Goal: Transaction & Acquisition: Purchase product/service

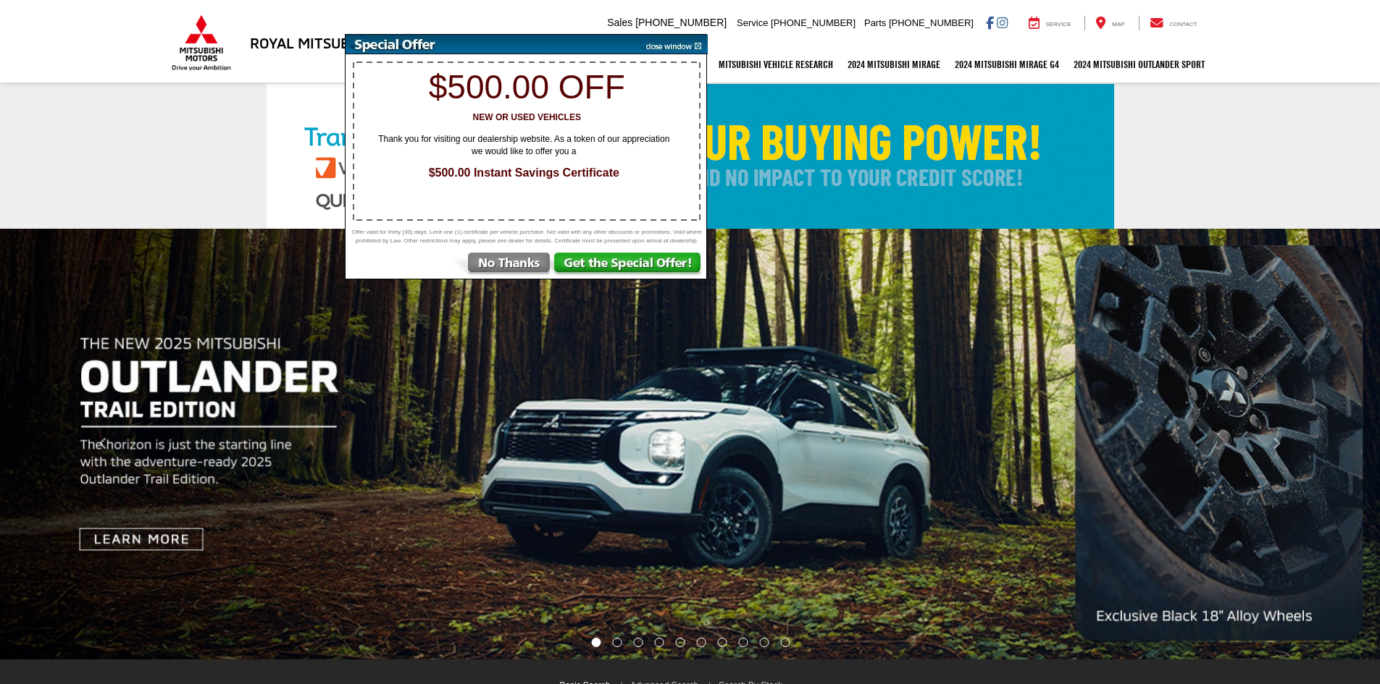
select select "Mitsubishi"
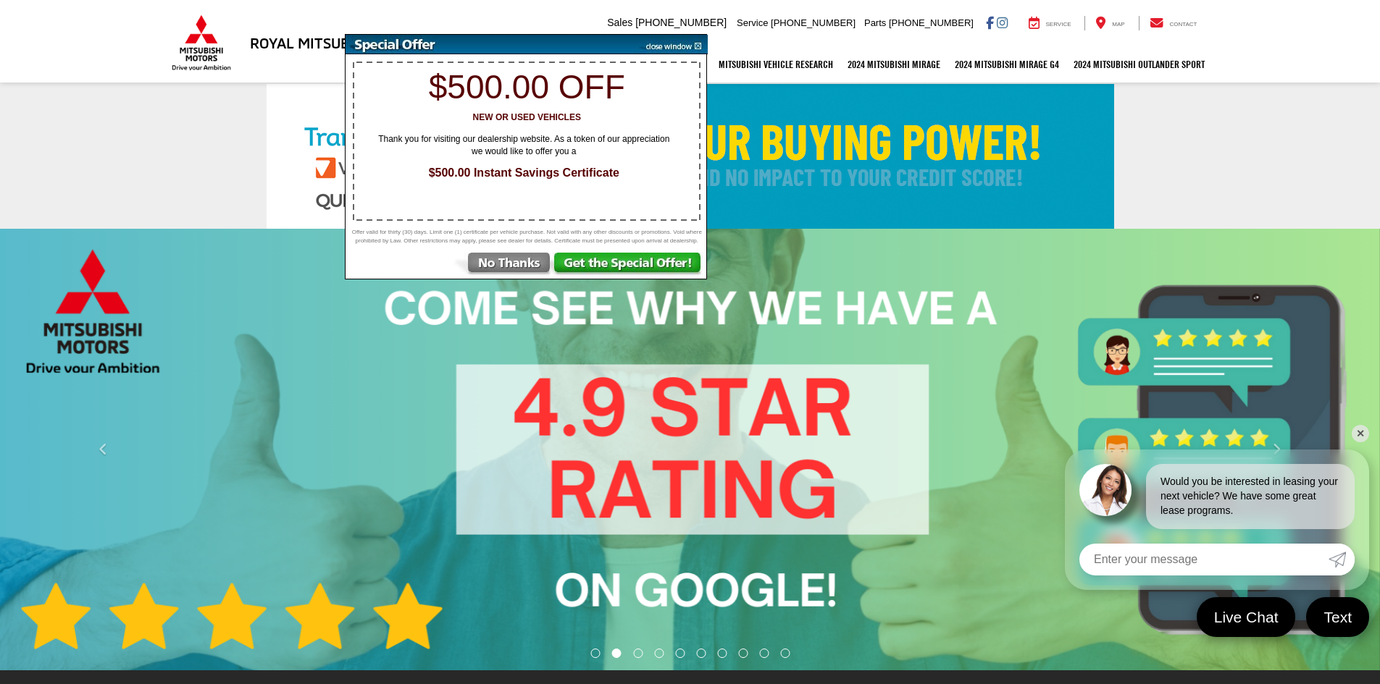
click at [658, 180] on span "$500.00 Instant Savings Certificate" at bounding box center [524, 173] width 326 height 17
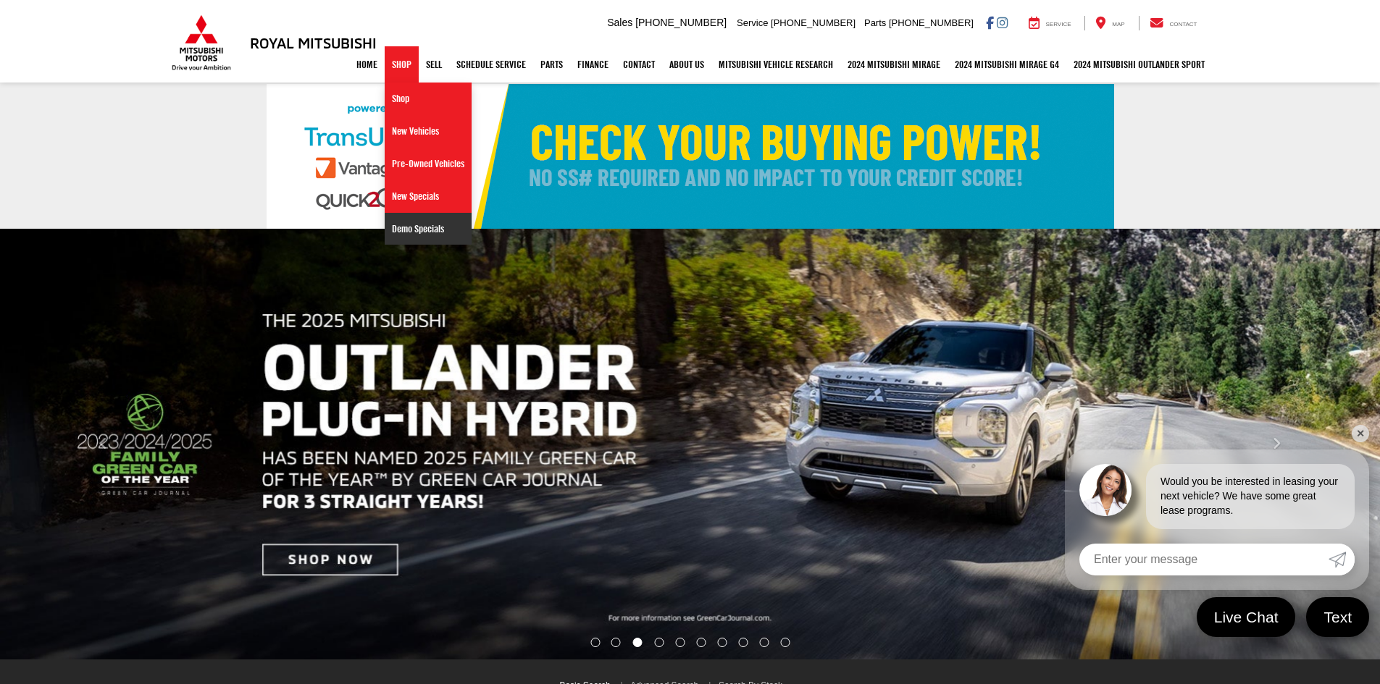
click at [413, 225] on link "Demo Specials" at bounding box center [428, 229] width 87 height 32
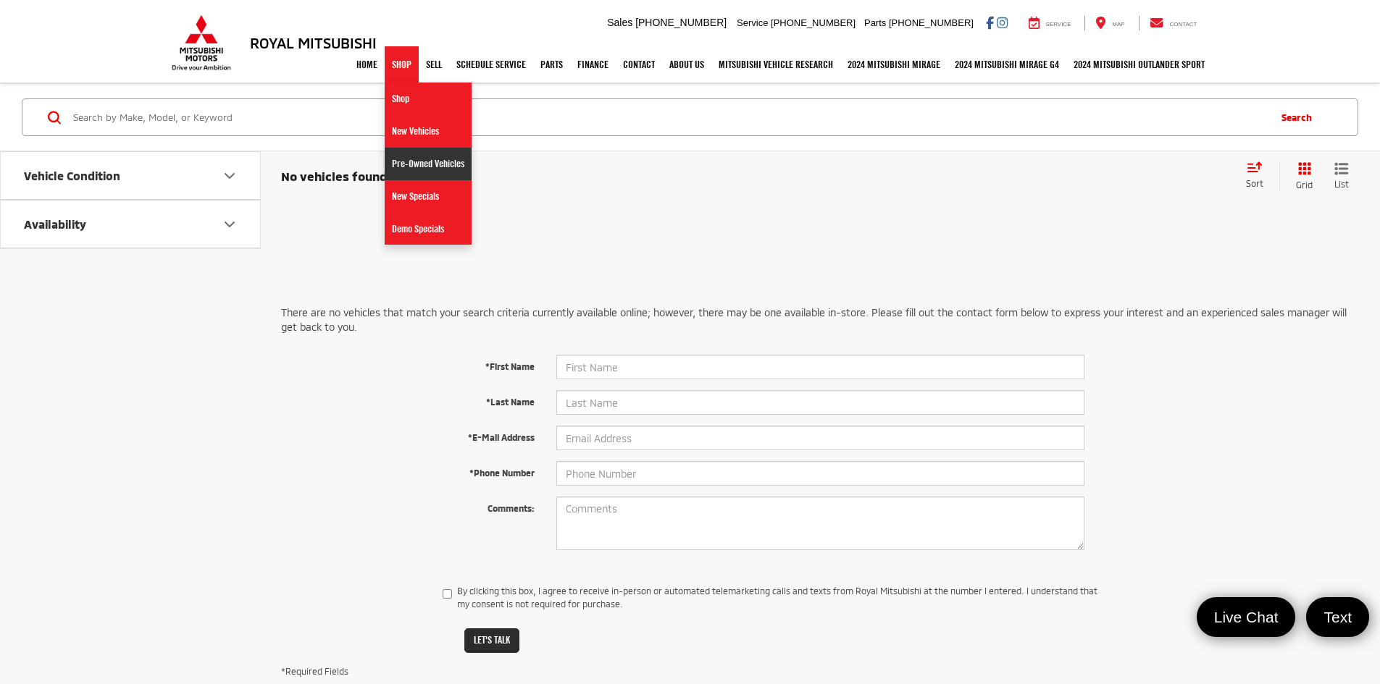
click at [401, 169] on link "Pre-Owned Vehicles" at bounding box center [428, 164] width 87 height 33
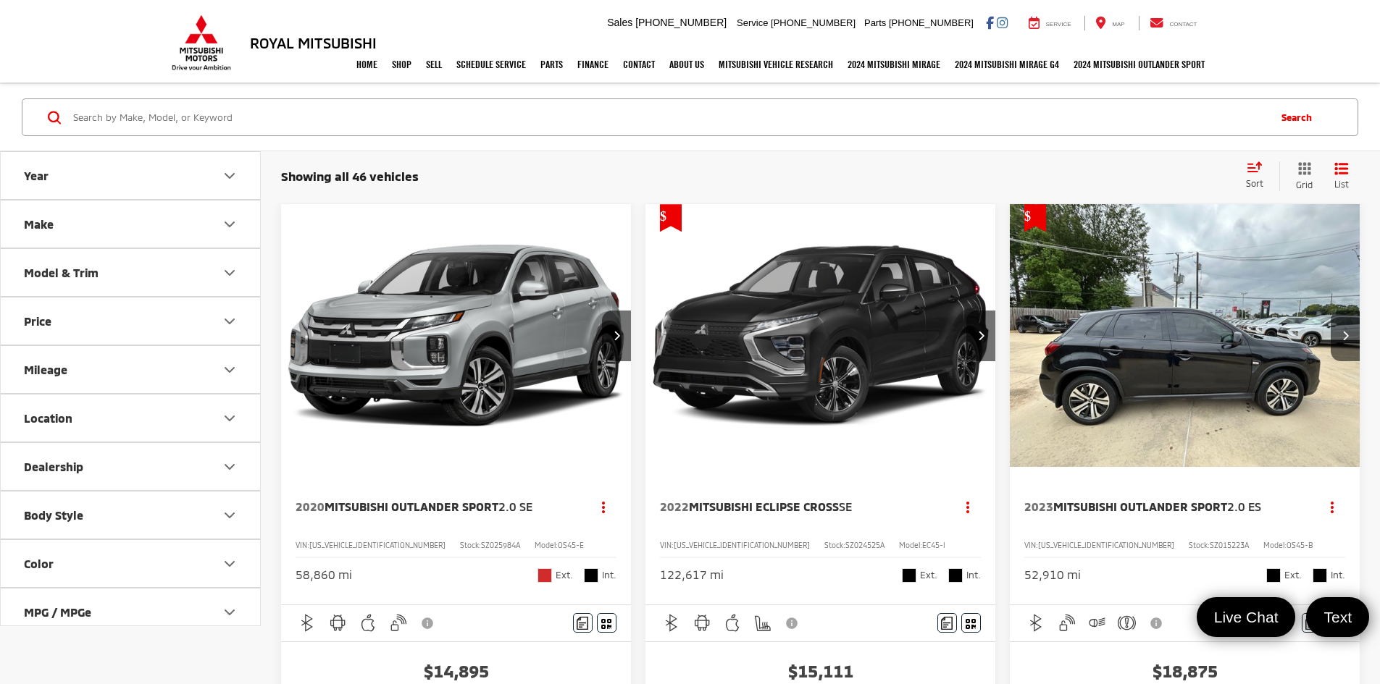
click at [232, 319] on icon "Price" at bounding box center [229, 321] width 17 height 17
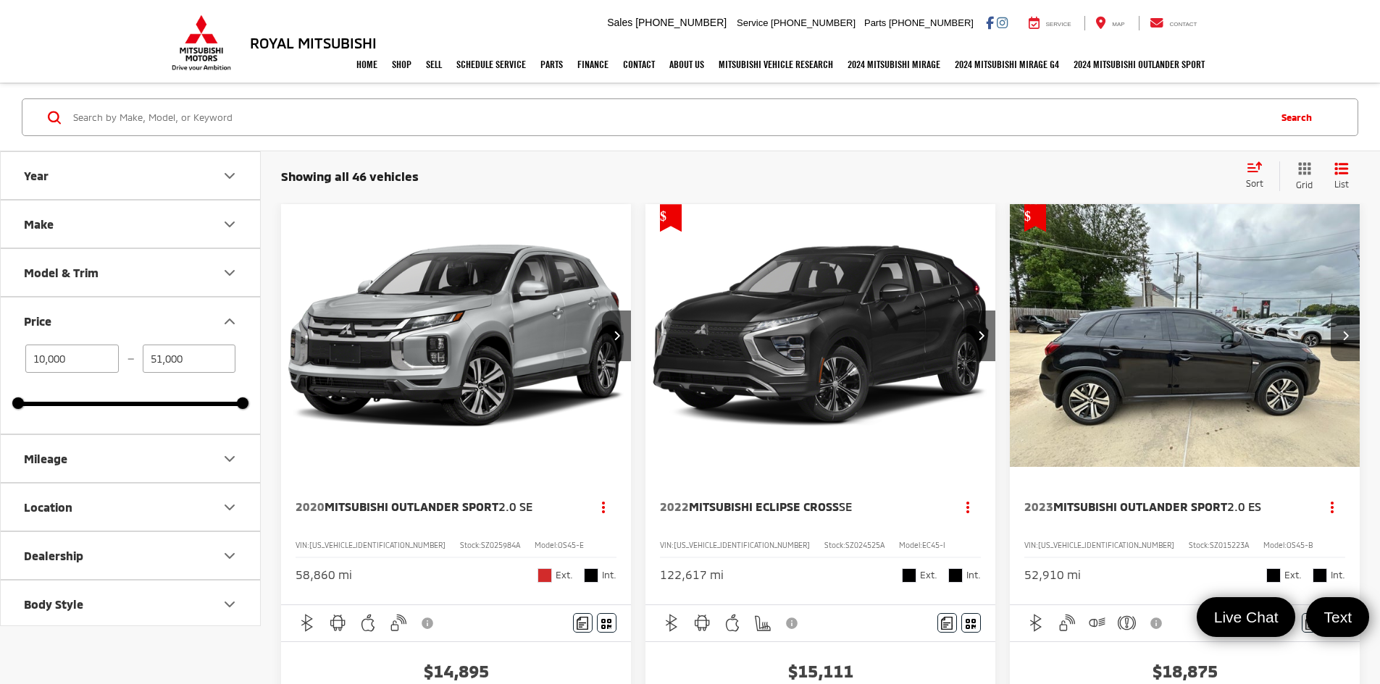
drag, startPoint x: 201, startPoint y: 358, endPoint x: 139, endPoint y: 360, distance: 62.3
click at [139, 360] on div "10,000 — 51,000" at bounding box center [130, 359] width 225 height 28
drag, startPoint x: 73, startPoint y: 360, endPoint x: 0, endPoint y: 364, distance: 73.3
click at [9, 364] on div "10,000 — 51,000 10000 51000" at bounding box center [130, 389] width 259 height 89
type input "5,000"
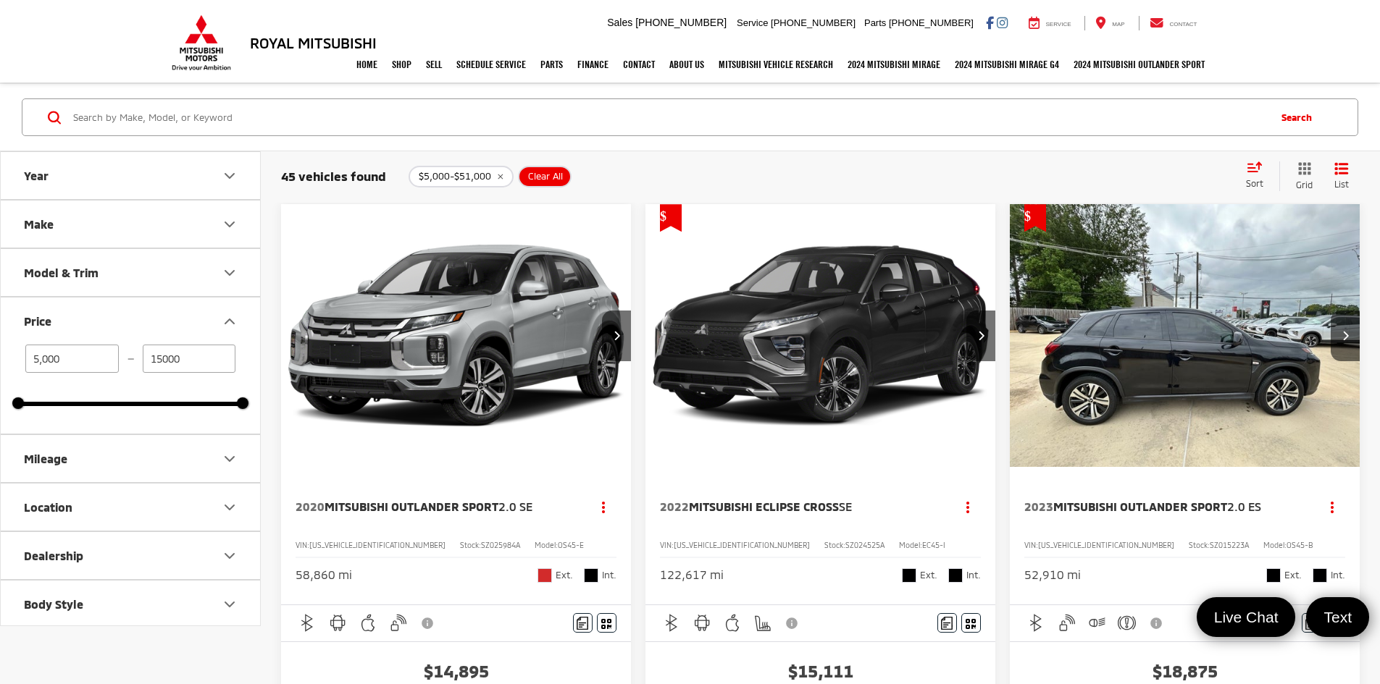
click at [314, 122] on input "Search by Make, Model, or Keyword" at bounding box center [669, 117] width 1195 height 35
type input "15,000"
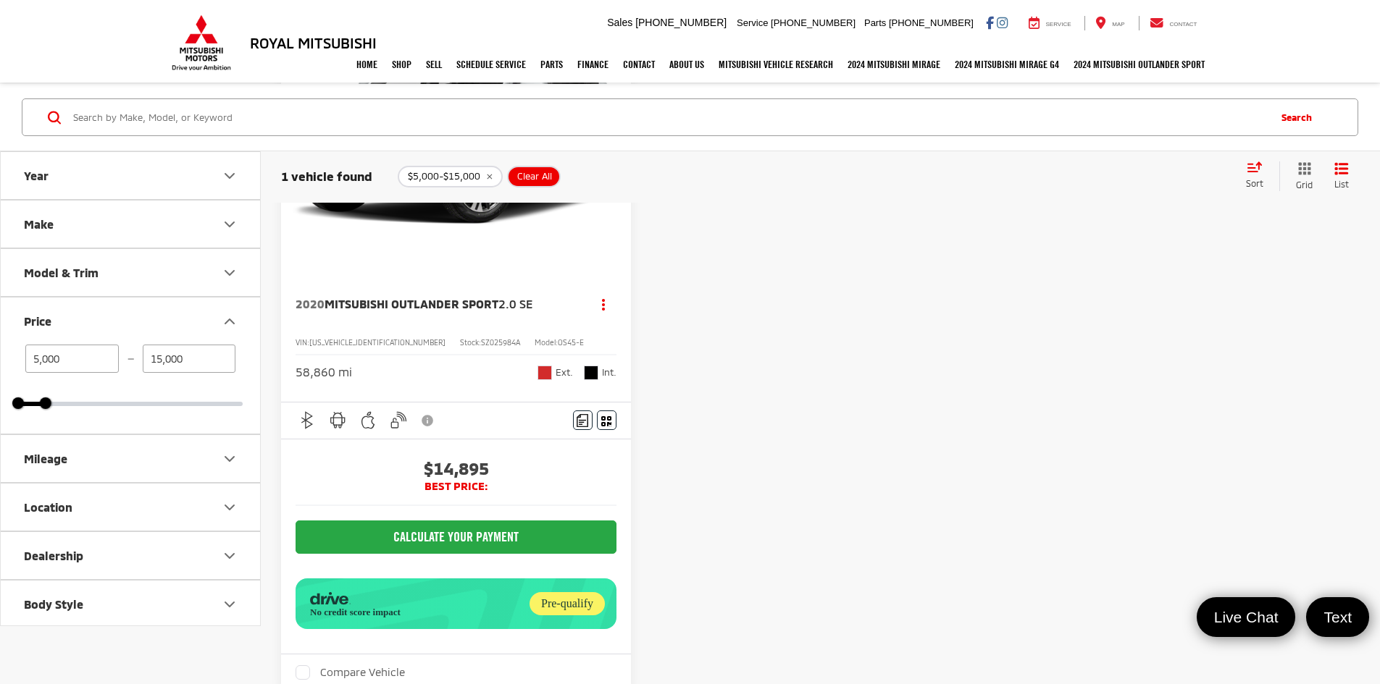
scroll to position [290, 0]
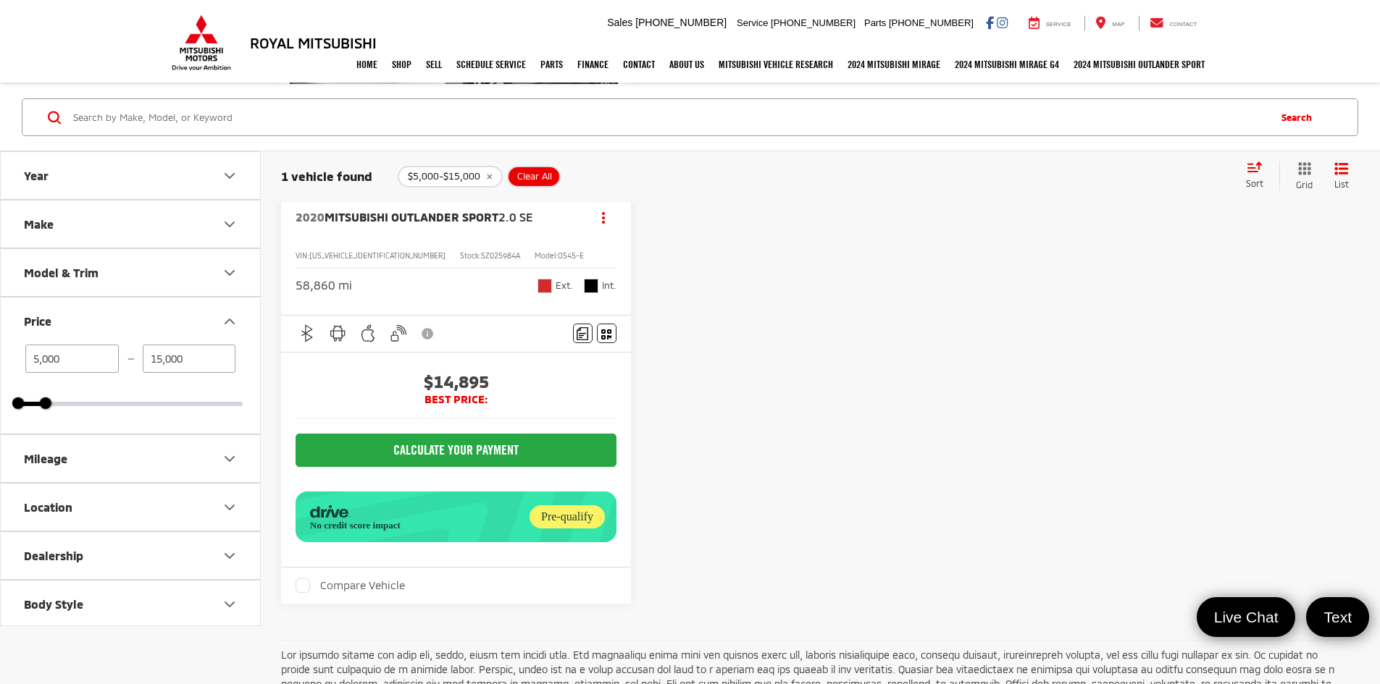
click at [529, 505] on div "Pre-qualify" at bounding box center [566, 516] width 75 height 23
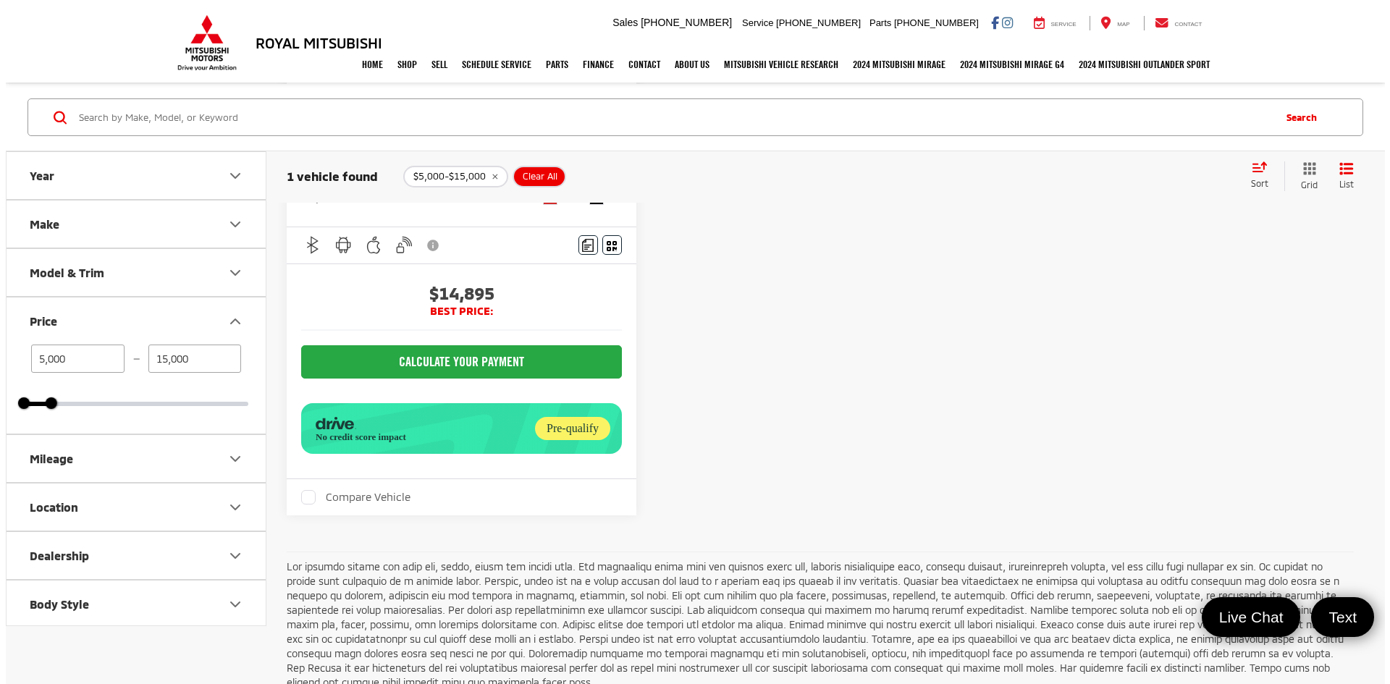
scroll to position [372, 0]
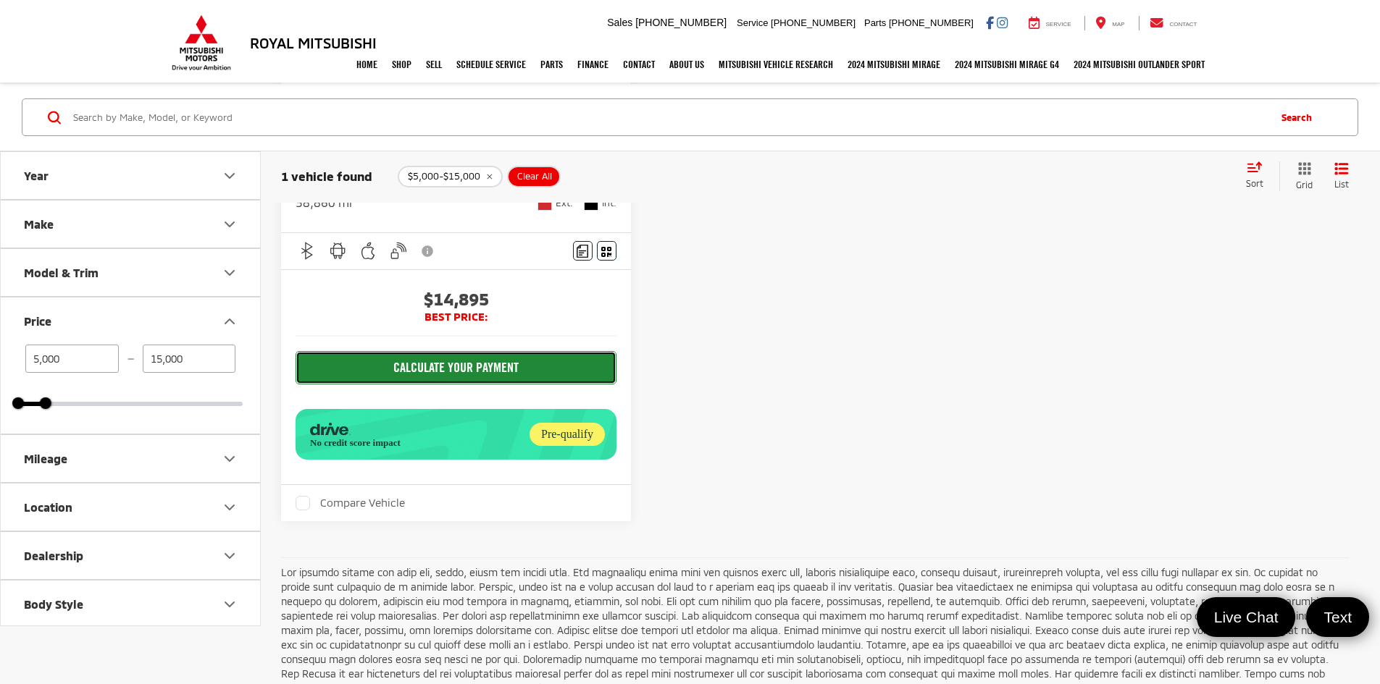
click at [420, 351] on button "CALCULATE YOUR PAYMENT" at bounding box center [455, 367] width 321 height 33
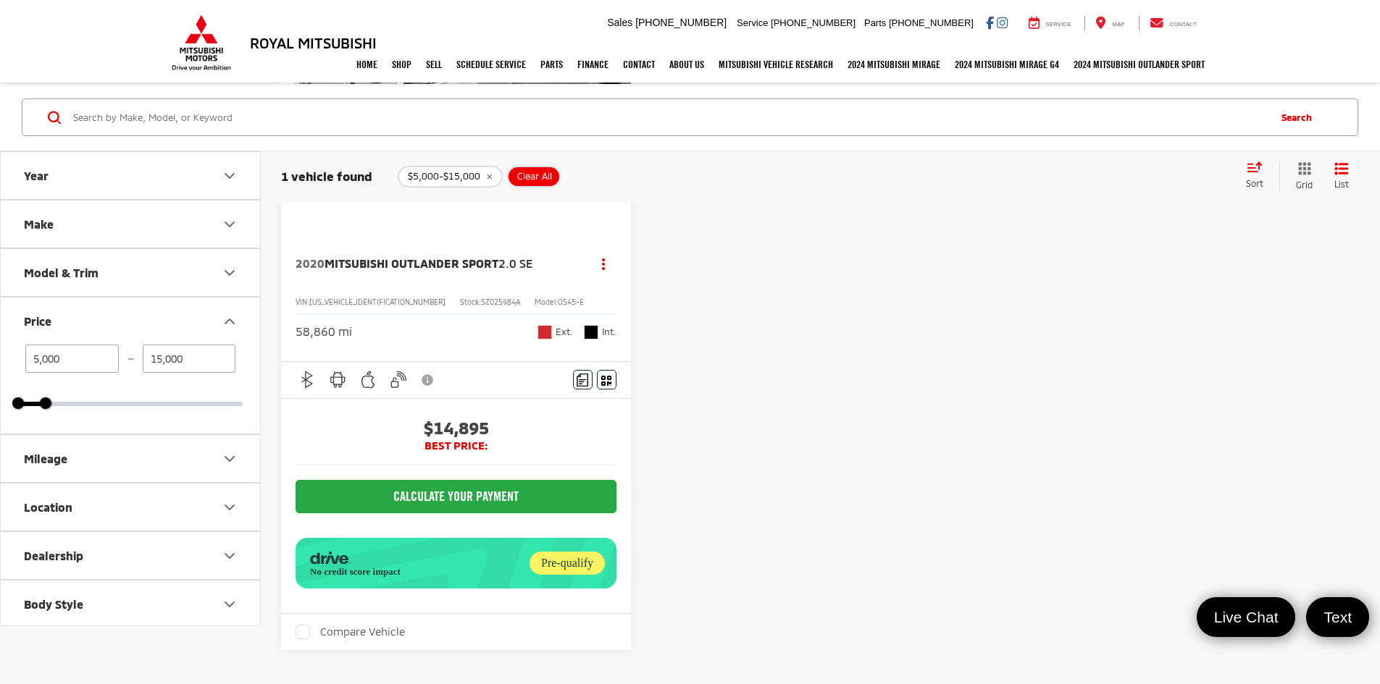
scroll to position [10, 0]
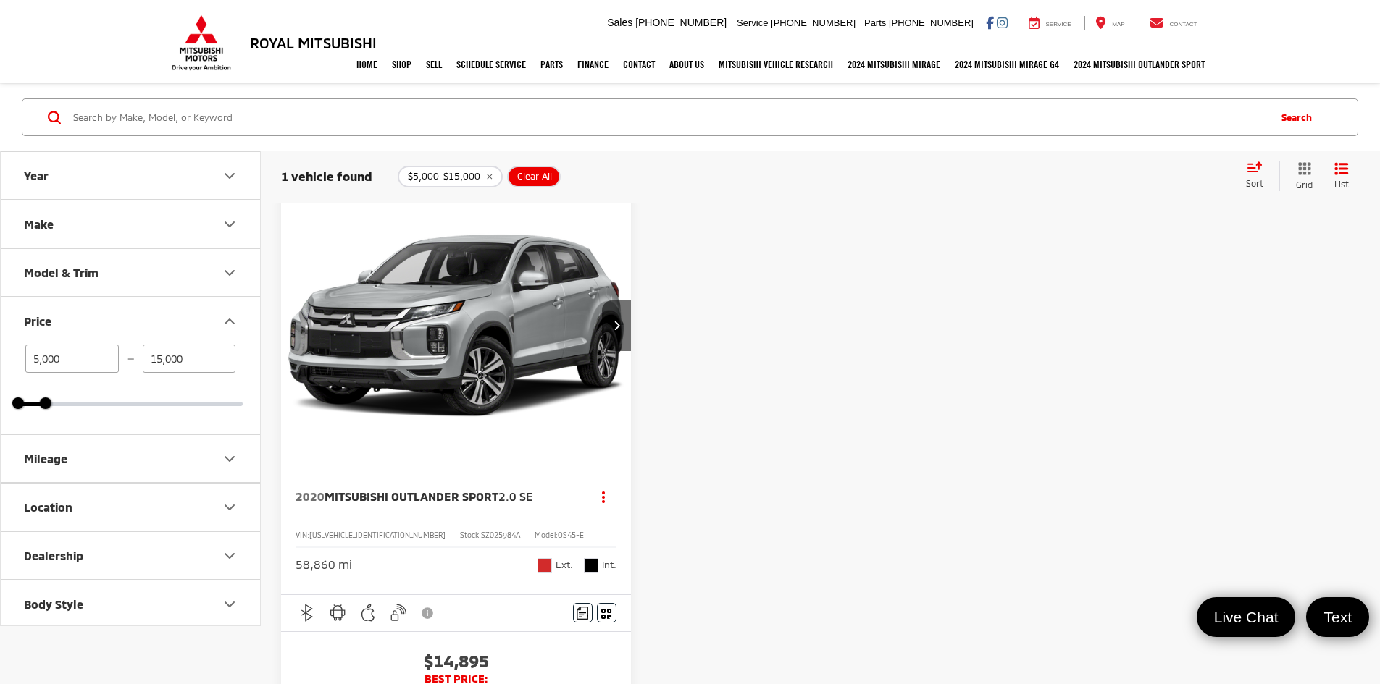
click at [374, 306] on img "2020 Mitsubishi Outlander Sport 2.0 SE 0" at bounding box center [456, 326] width 352 height 264
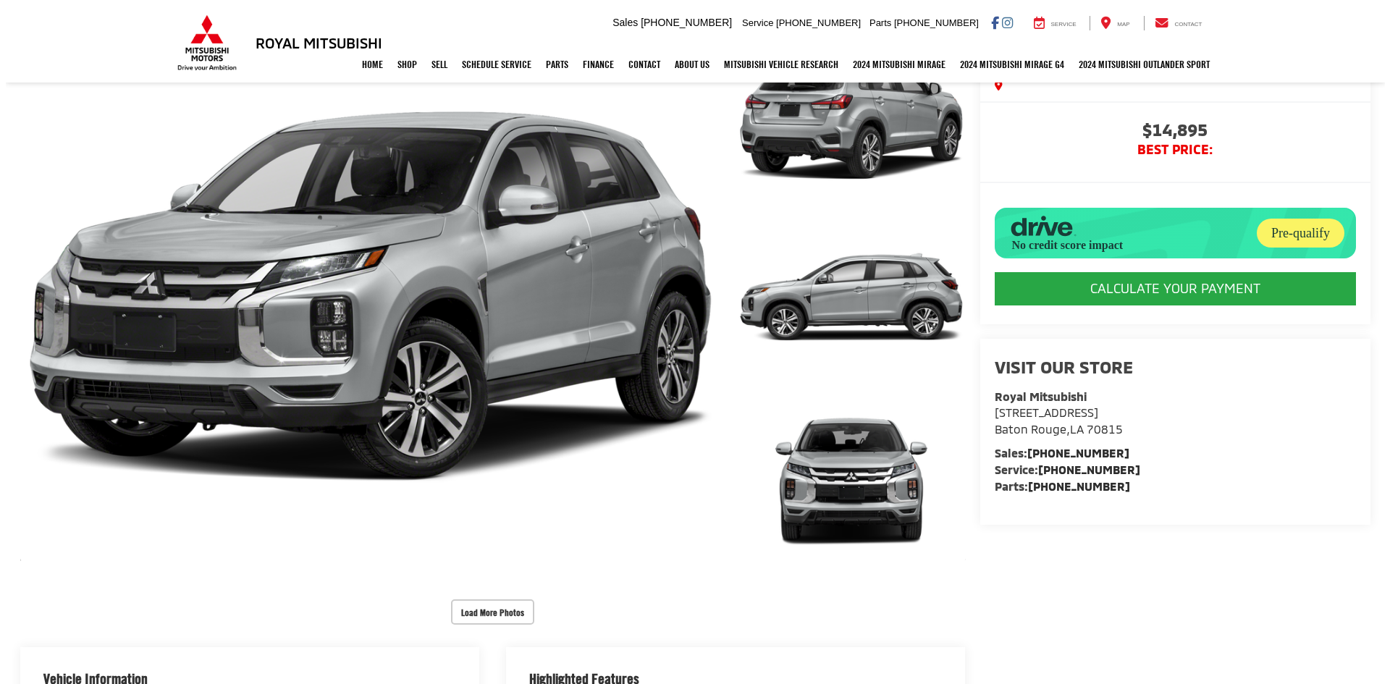
scroll to position [217, 0]
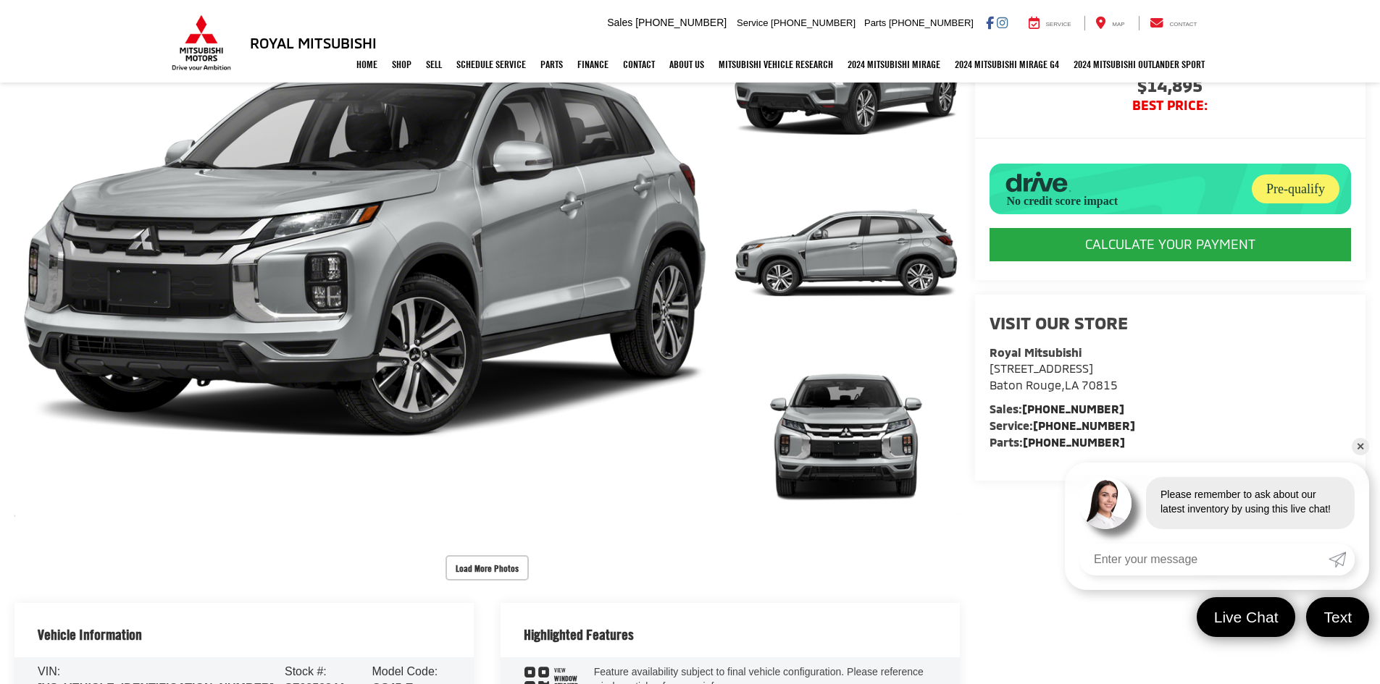
drag, startPoint x: 849, startPoint y: 101, endPoint x: 848, endPoint y: 167, distance: 66.6
click at [849, 101] on link "Expand Photo 1" at bounding box center [845, 74] width 229 height 172
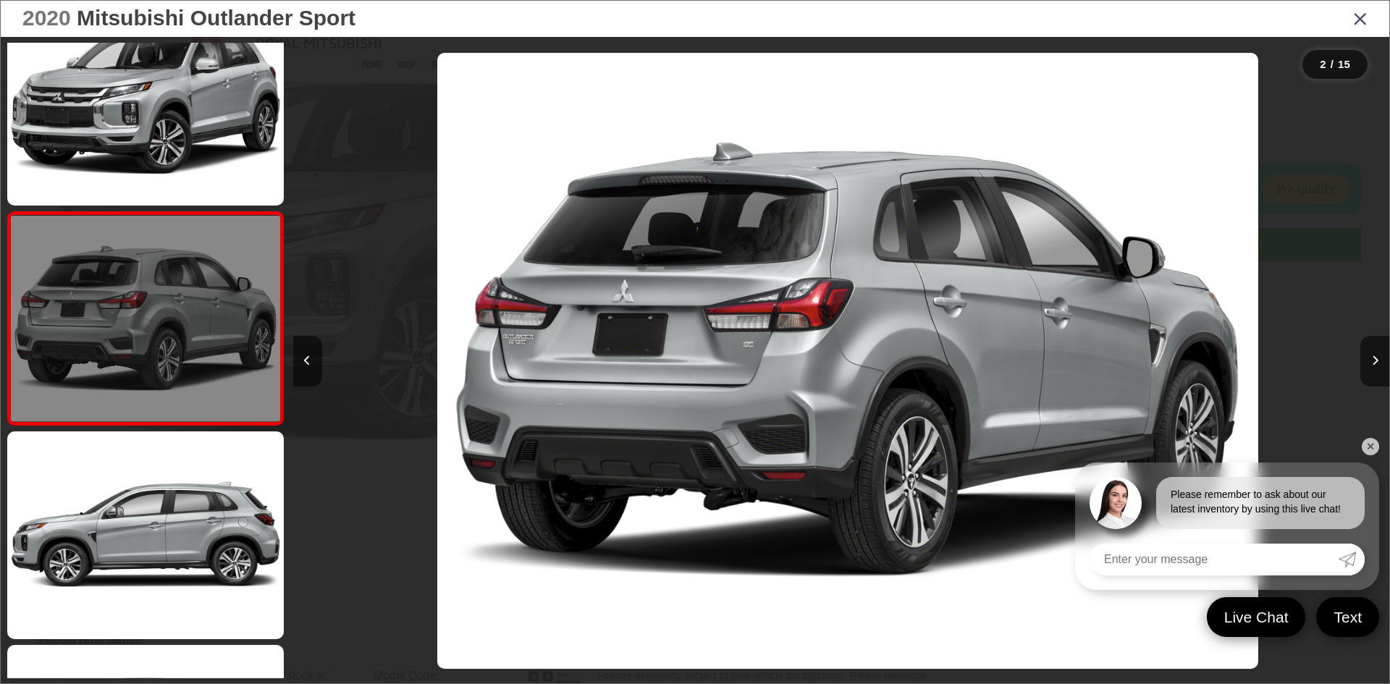
scroll to position [0, 1096]
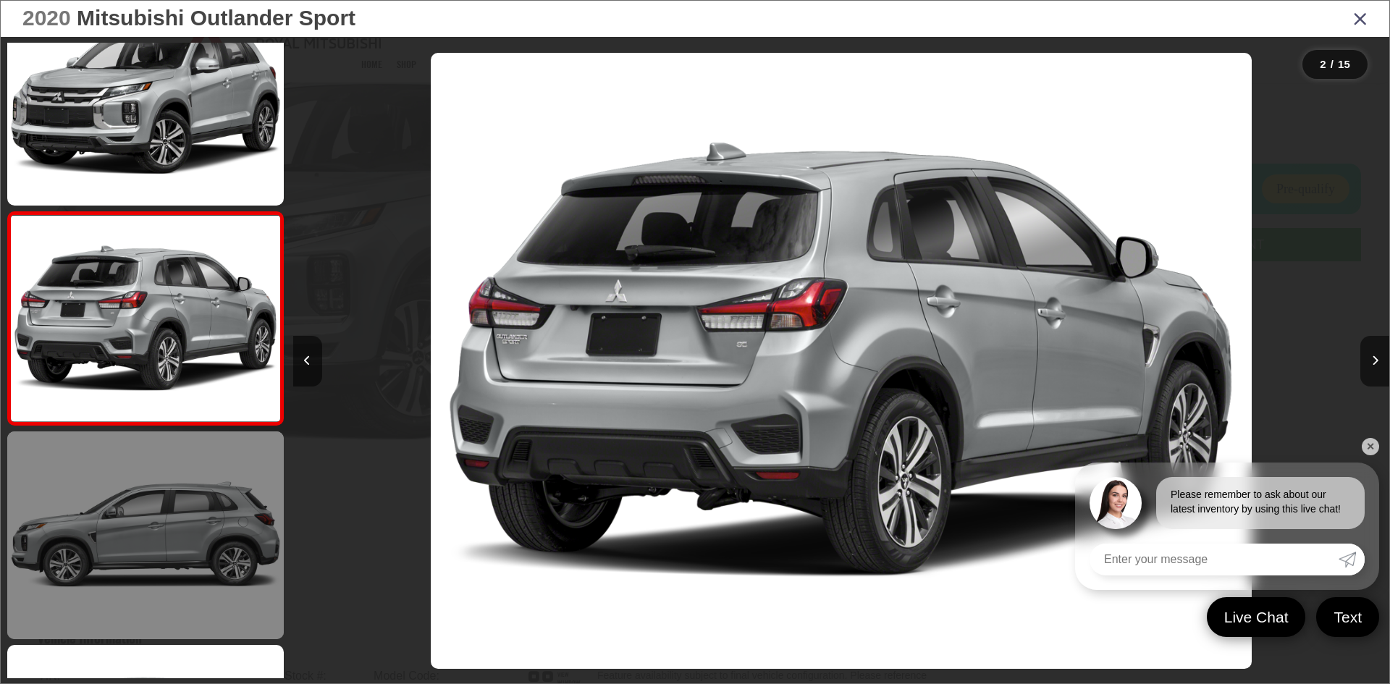
click at [125, 526] on link at bounding box center [145, 535] width 277 height 207
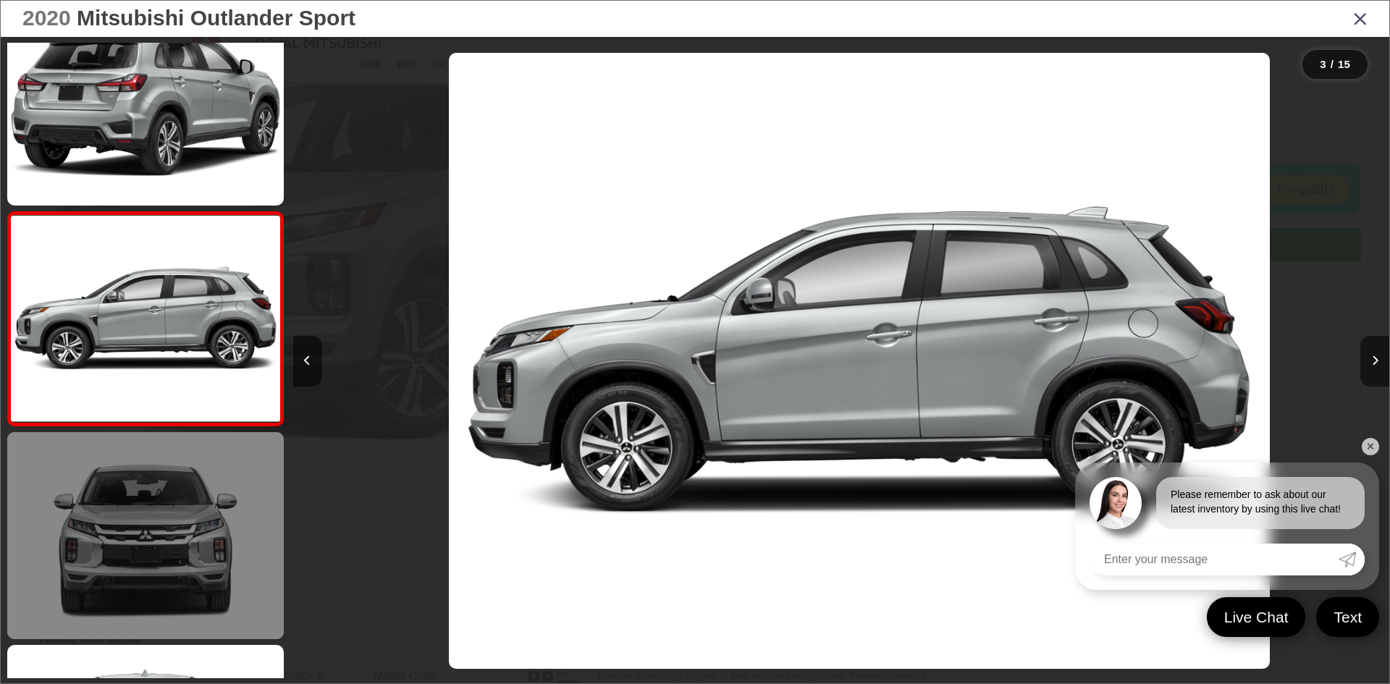
scroll to position [0, 2194]
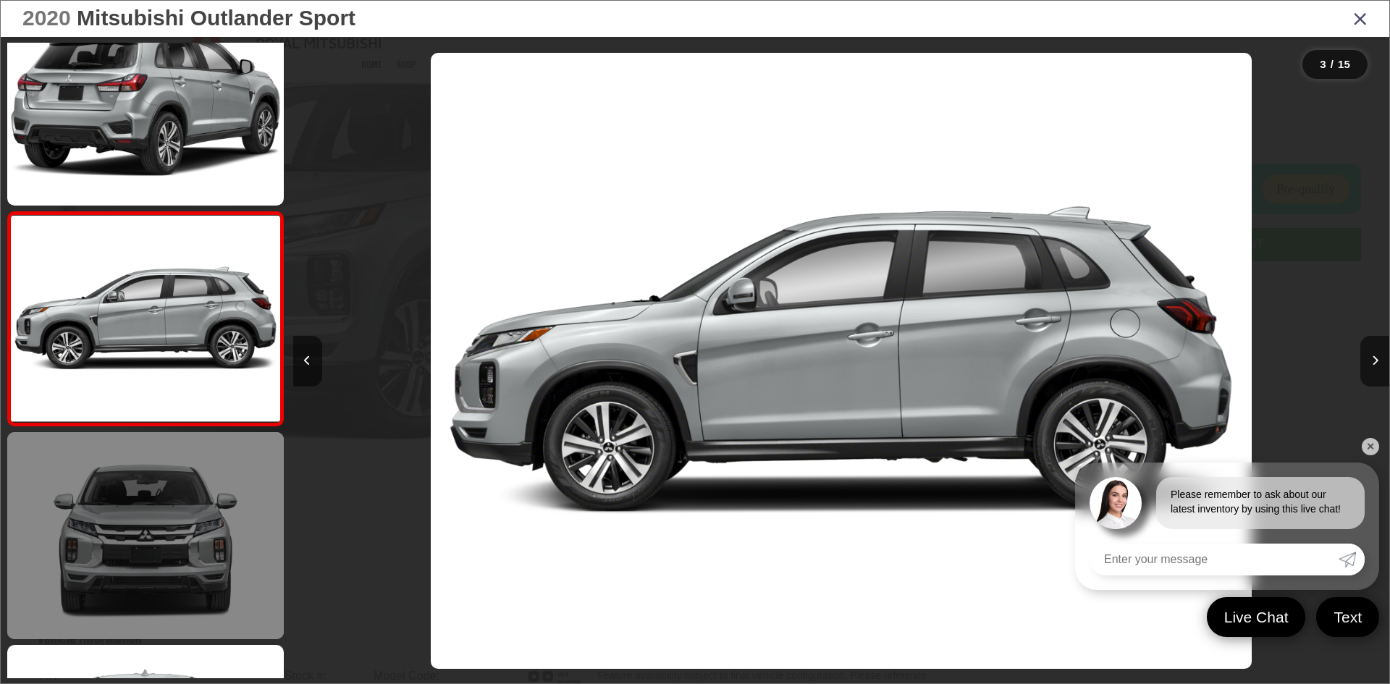
click at [118, 537] on link at bounding box center [145, 535] width 277 height 207
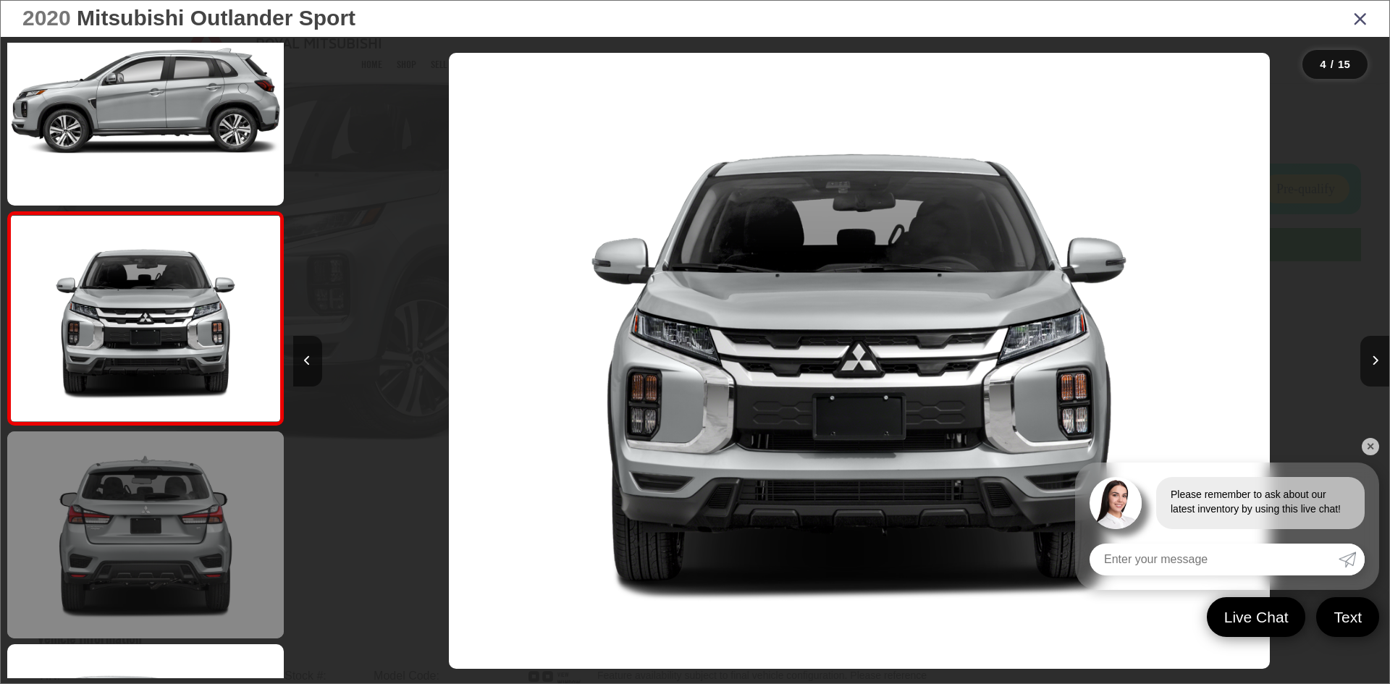
scroll to position [0, 3290]
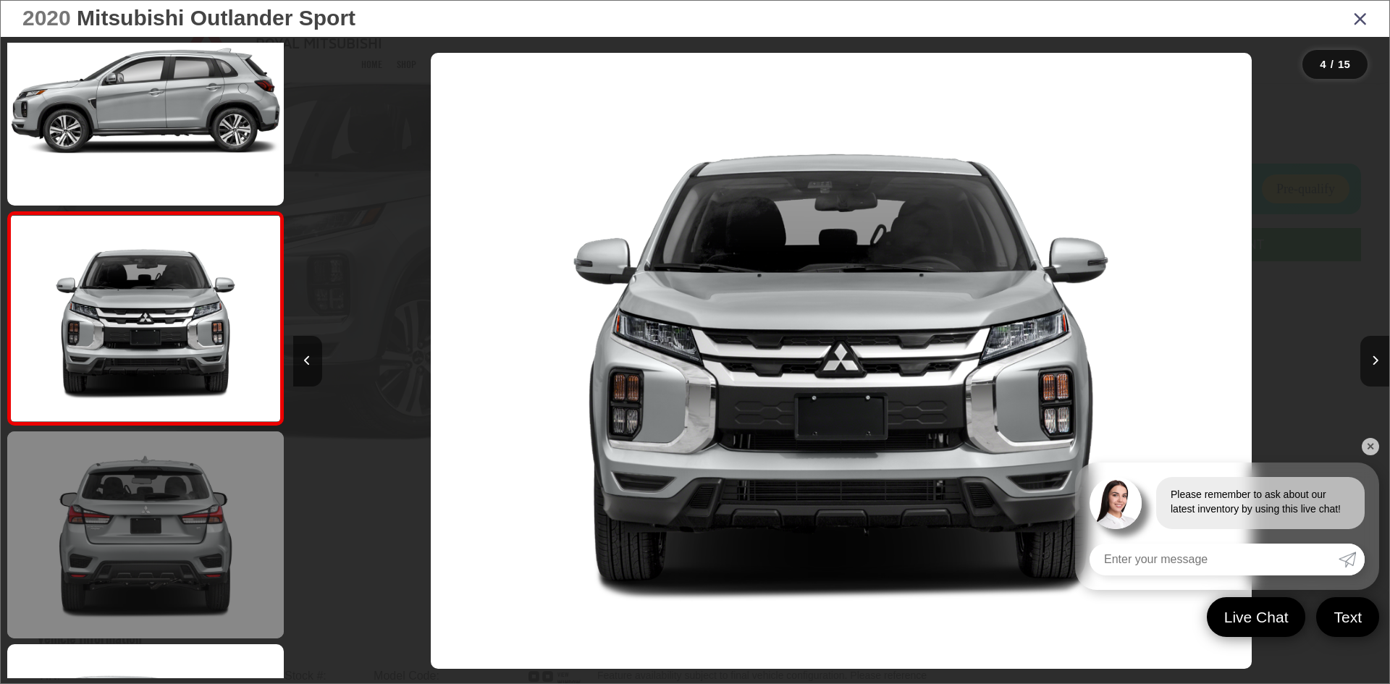
click at [139, 511] on link at bounding box center [145, 535] width 277 height 207
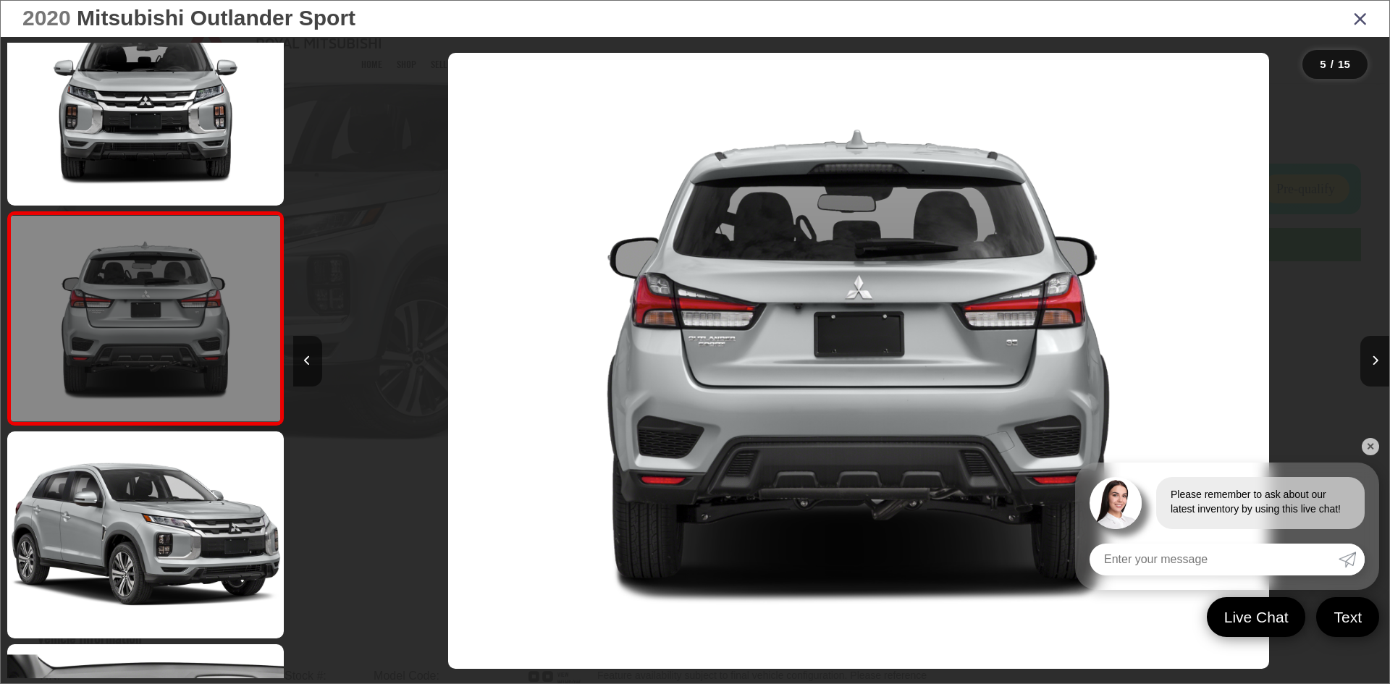
scroll to position [0, 4387]
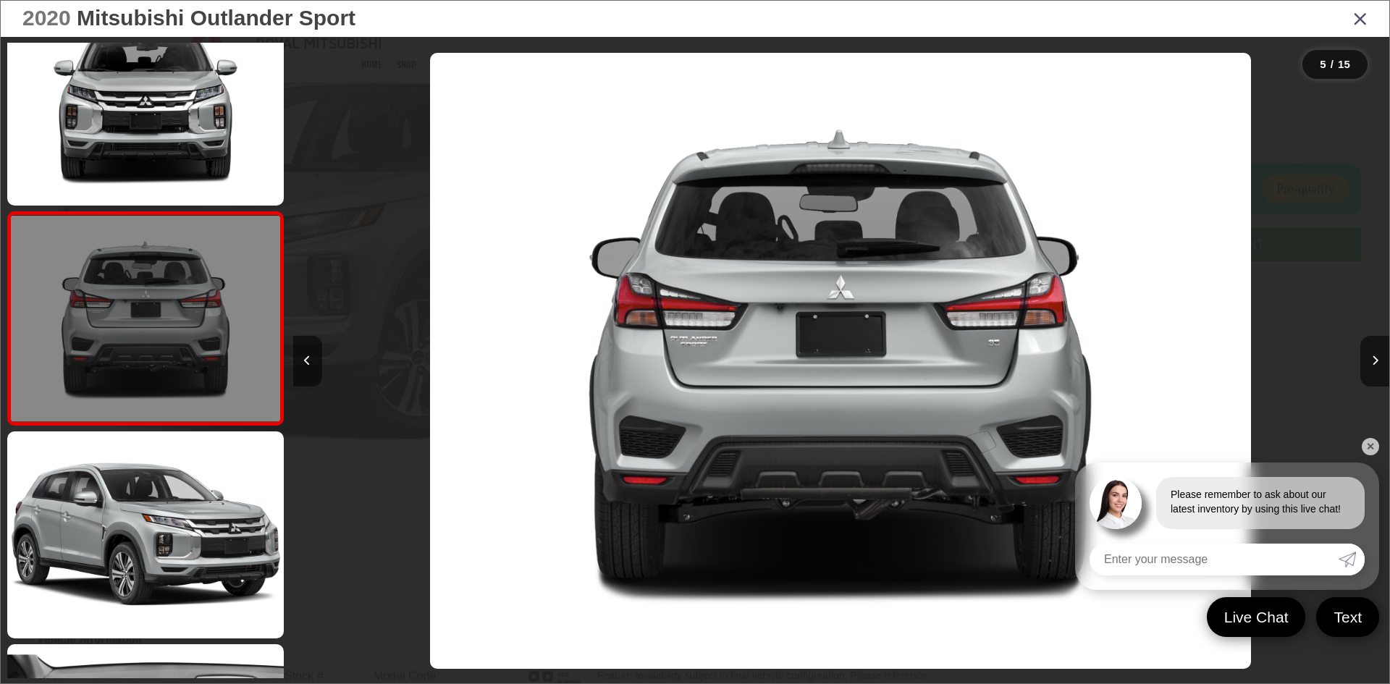
click at [139, 511] on link at bounding box center [145, 535] width 277 height 207
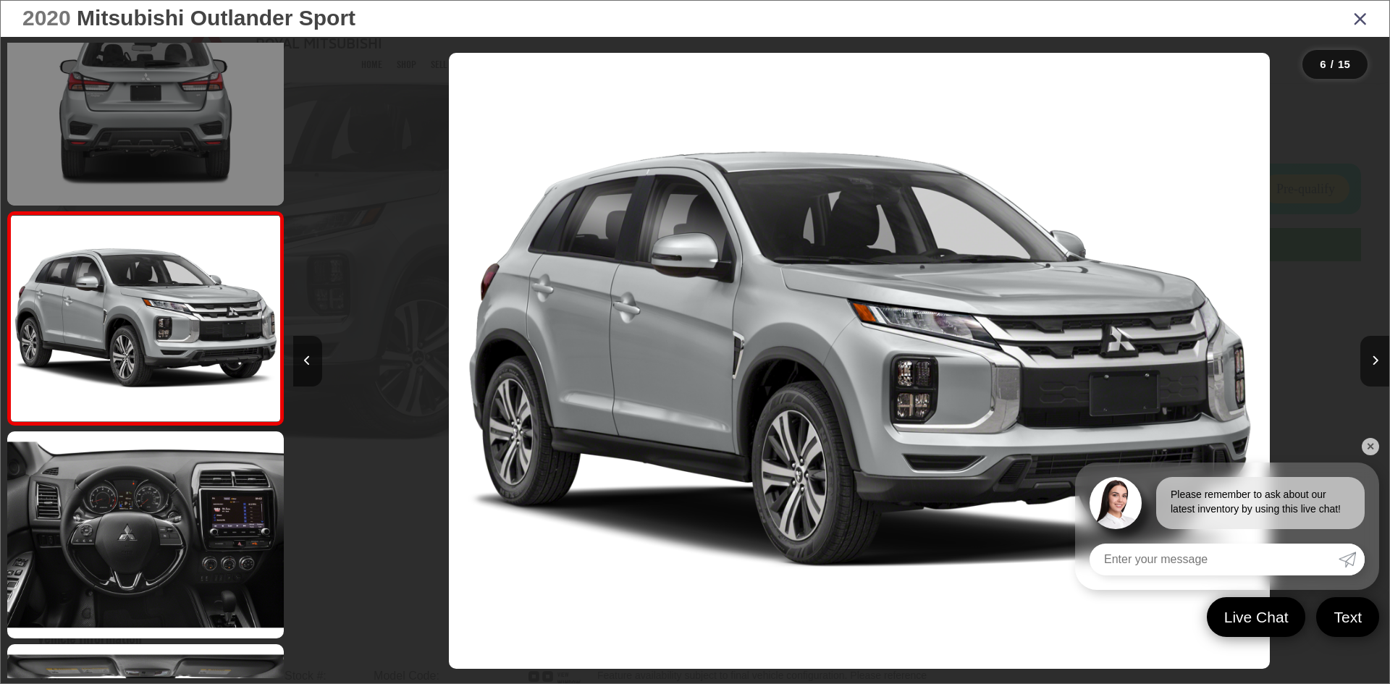
scroll to position [0, 5484]
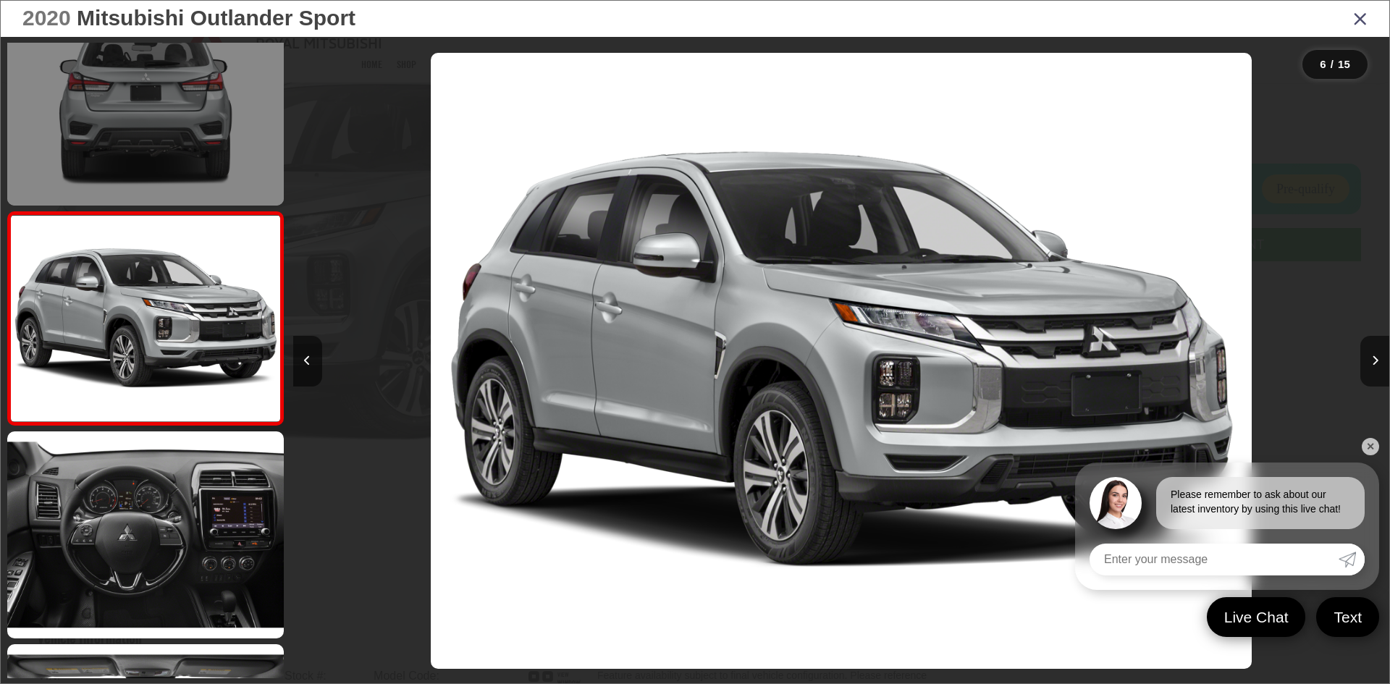
click at [139, 511] on link at bounding box center [145, 535] width 277 height 207
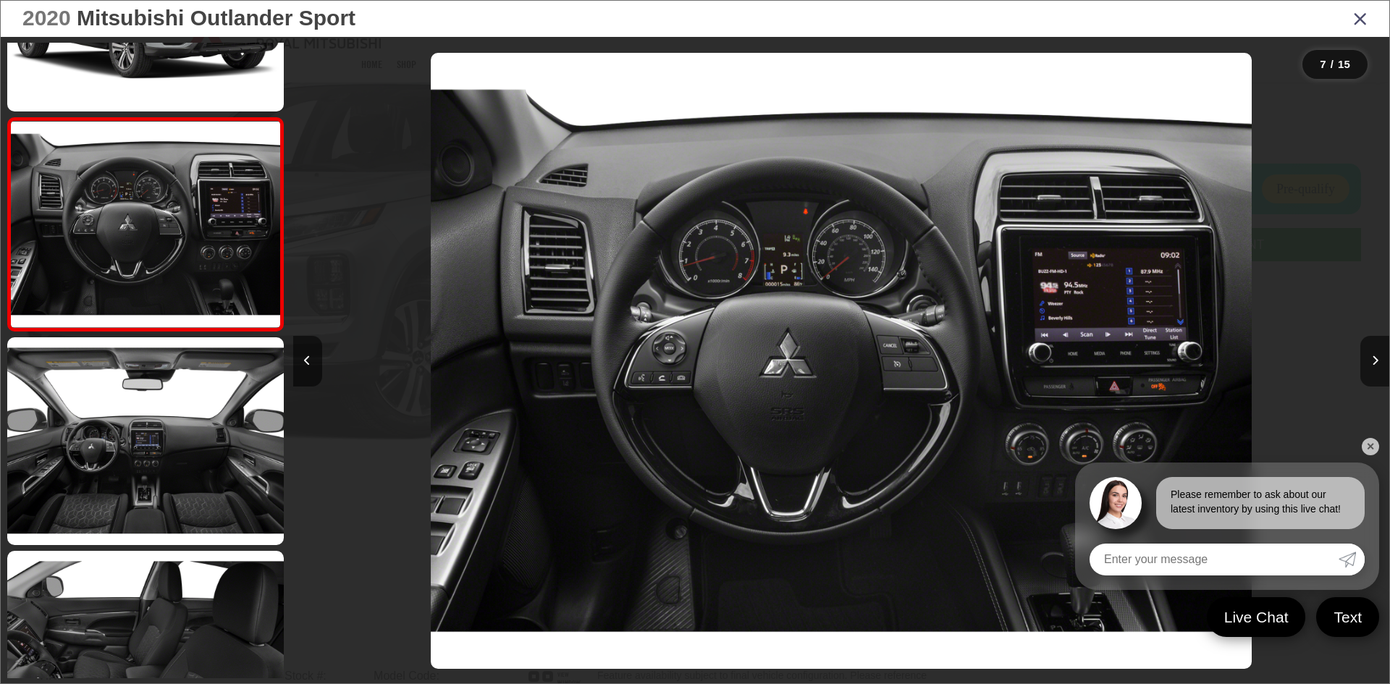
scroll to position [1327, 0]
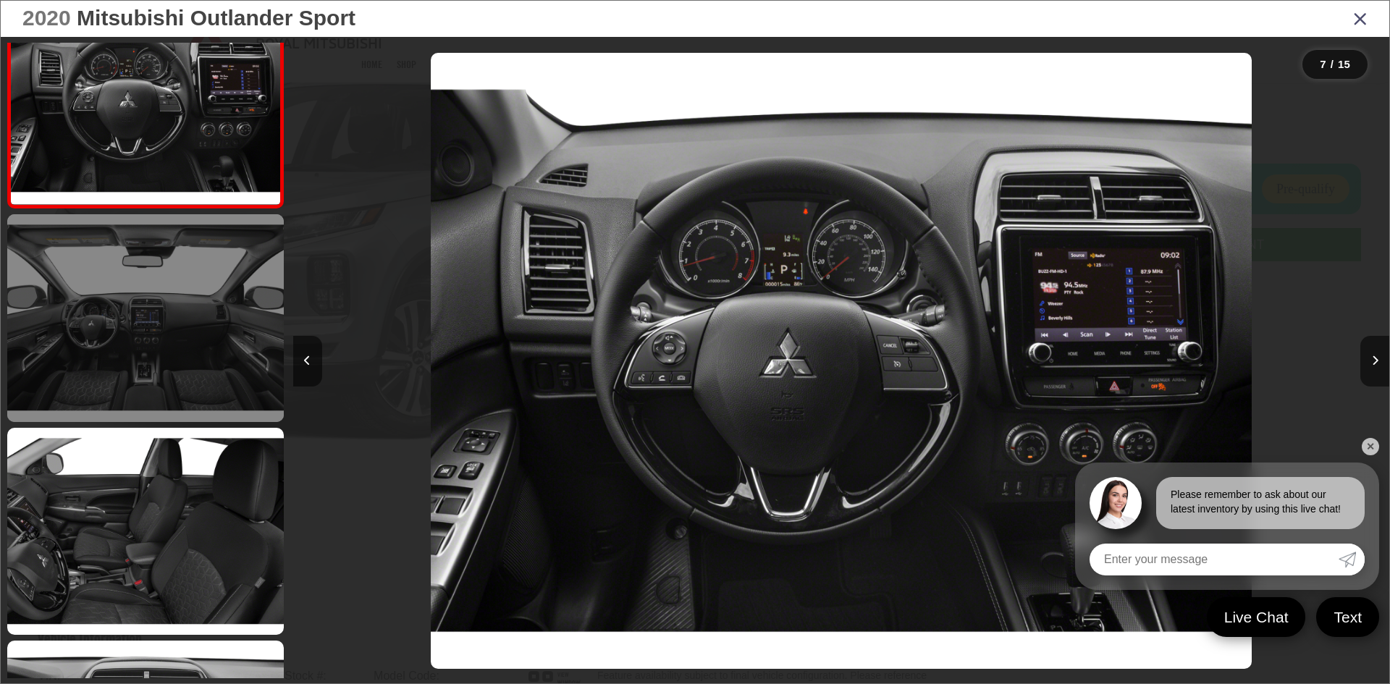
click at [149, 370] on link at bounding box center [145, 317] width 277 height 207
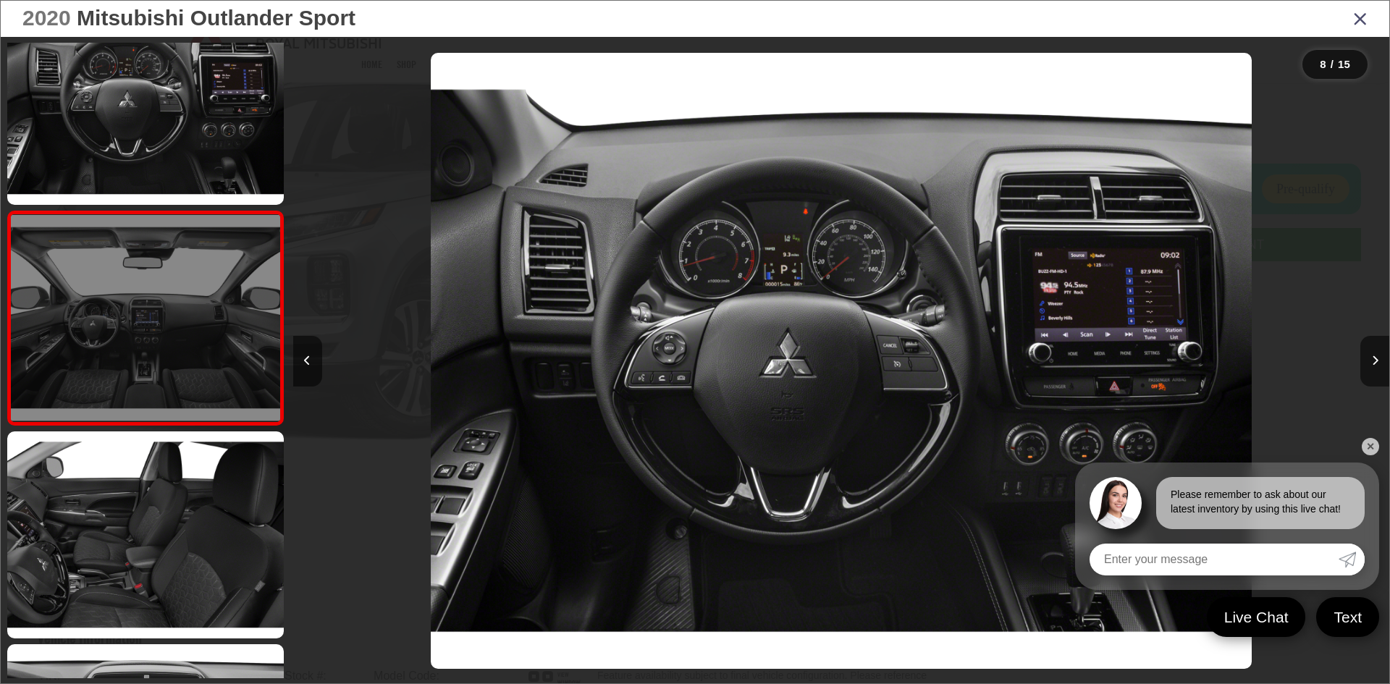
scroll to position [0, 0]
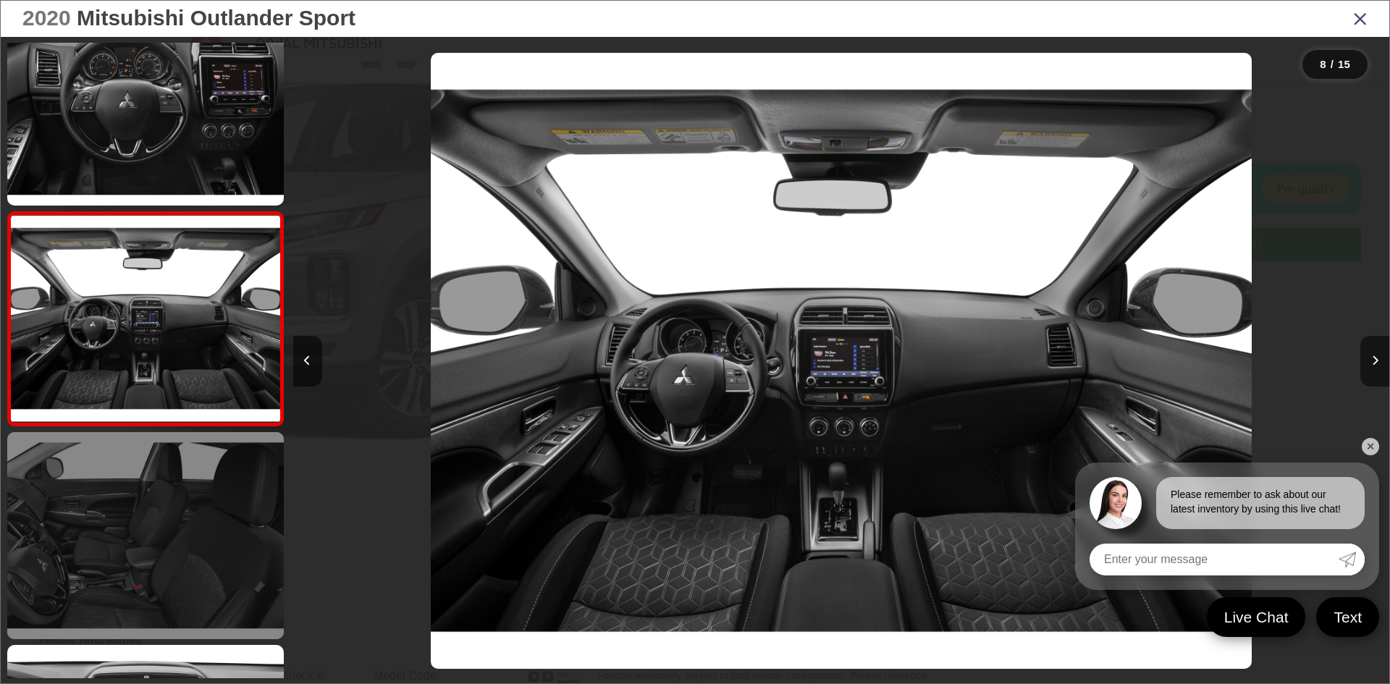
click at [148, 519] on link at bounding box center [145, 535] width 277 height 207
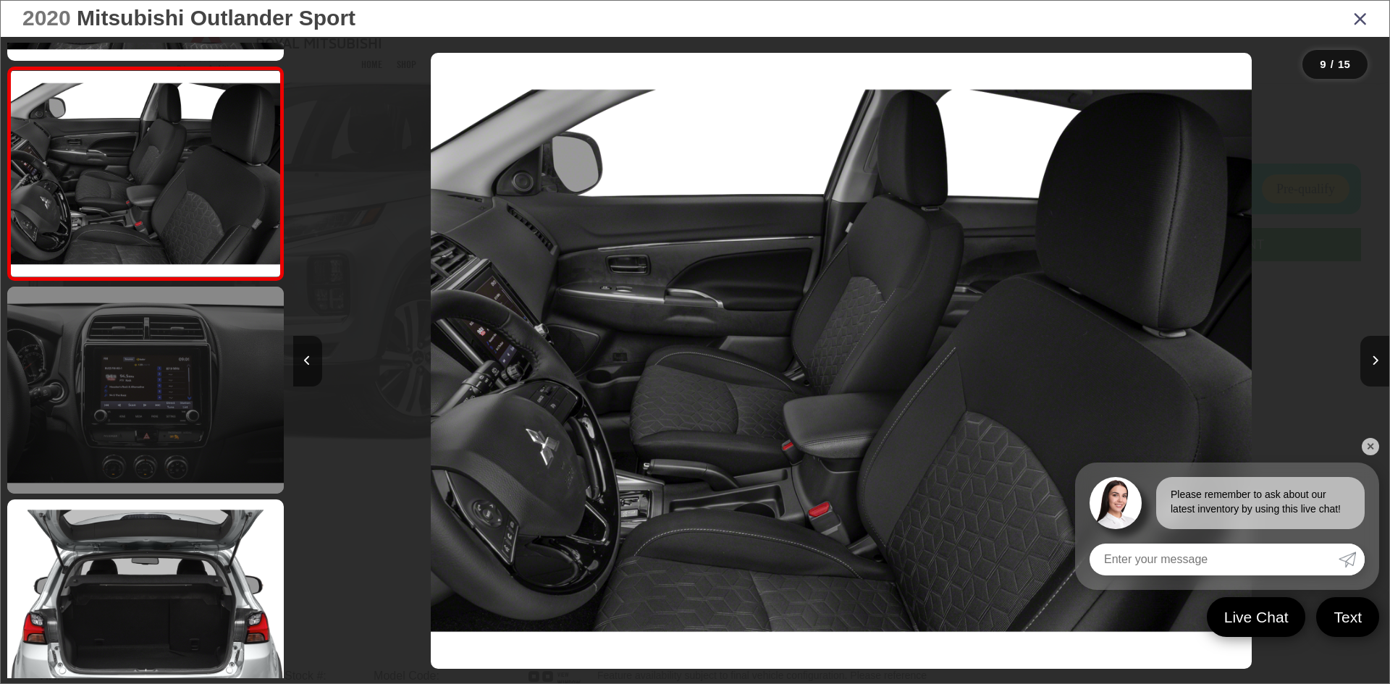
click at [156, 429] on link at bounding box center [145, 390] width 277 height 207
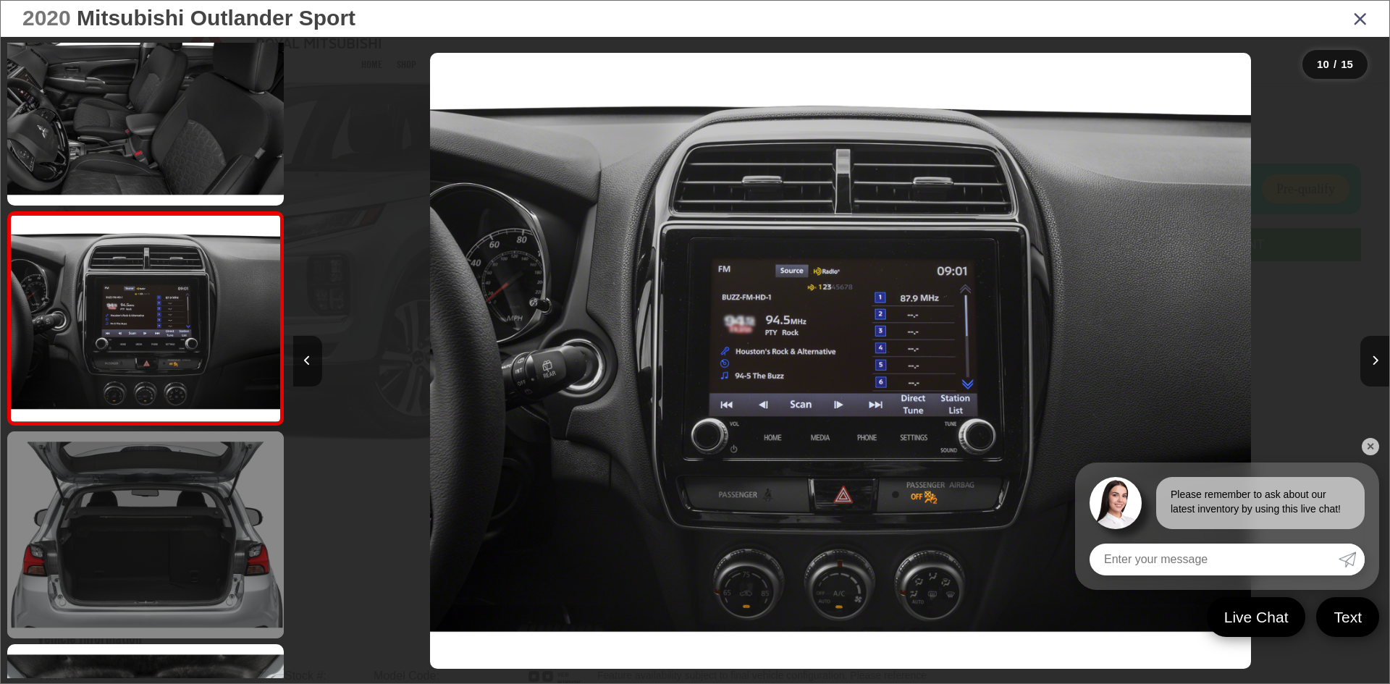
click at [151, 526] on link at bounding box center [145, 535] width 277 height 207
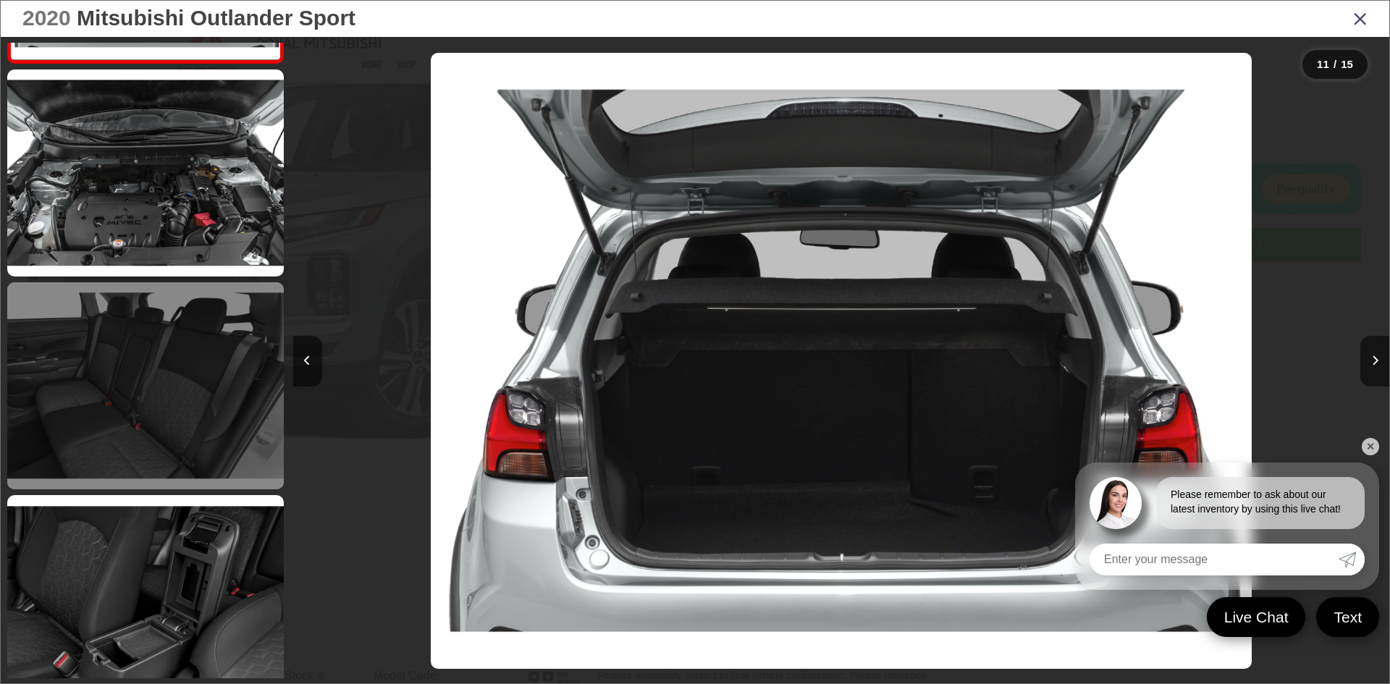
click at [129, 355] on link at bounding box center [145, 385] width 277 height 207
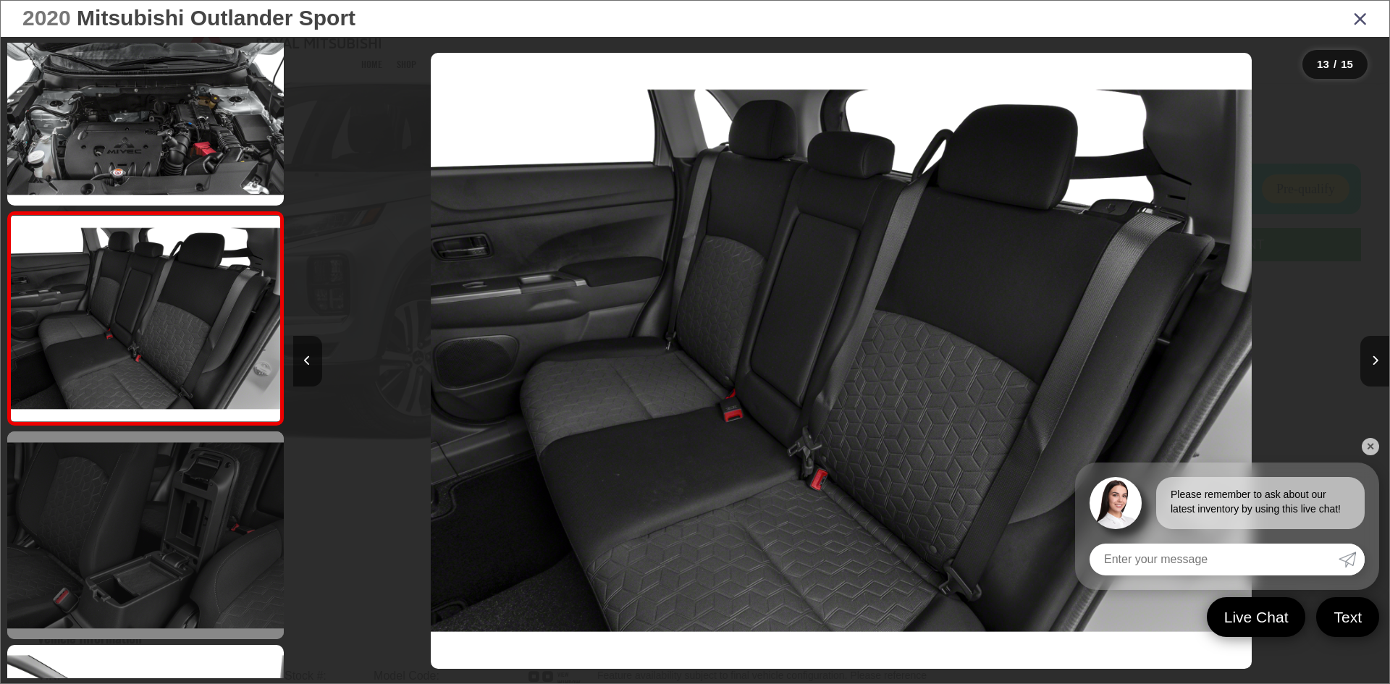
click at [146, 500] on link at bounding box center [145, 535] width 277 height 207
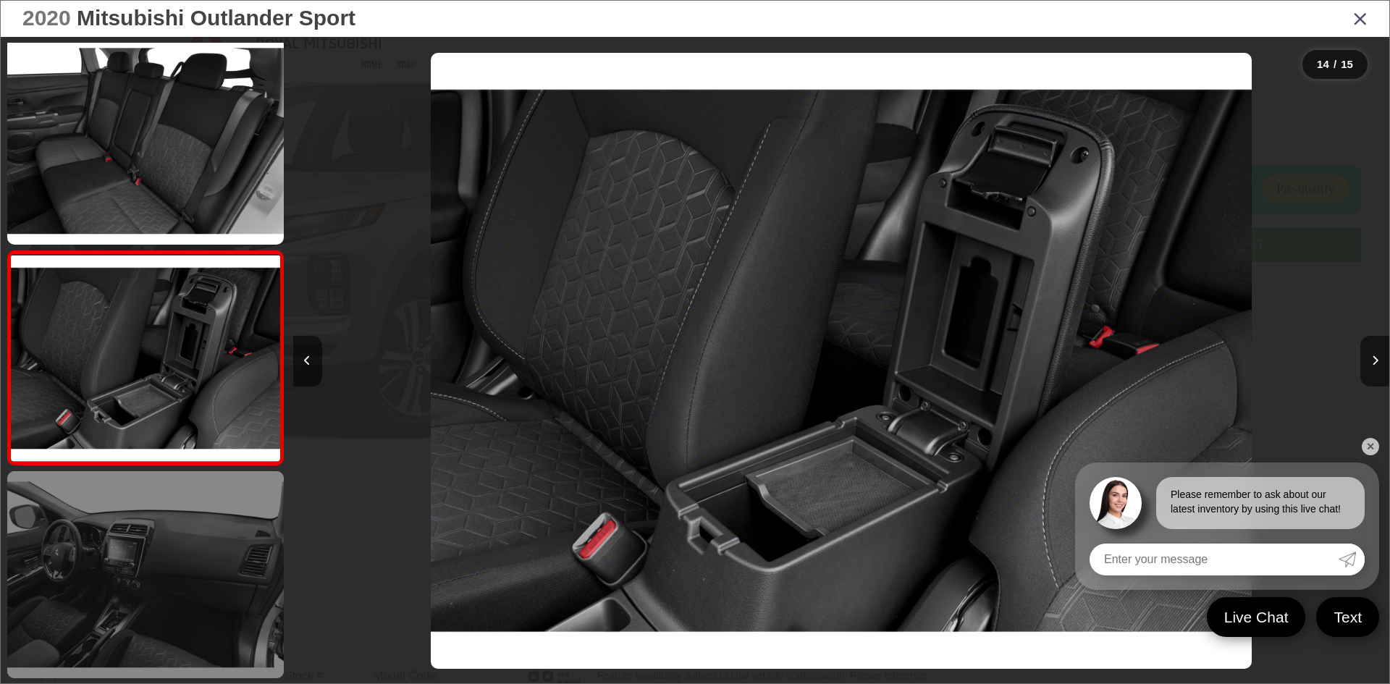
click at [136, 564] on link at bounding box center [145, 574] width 277 height 207
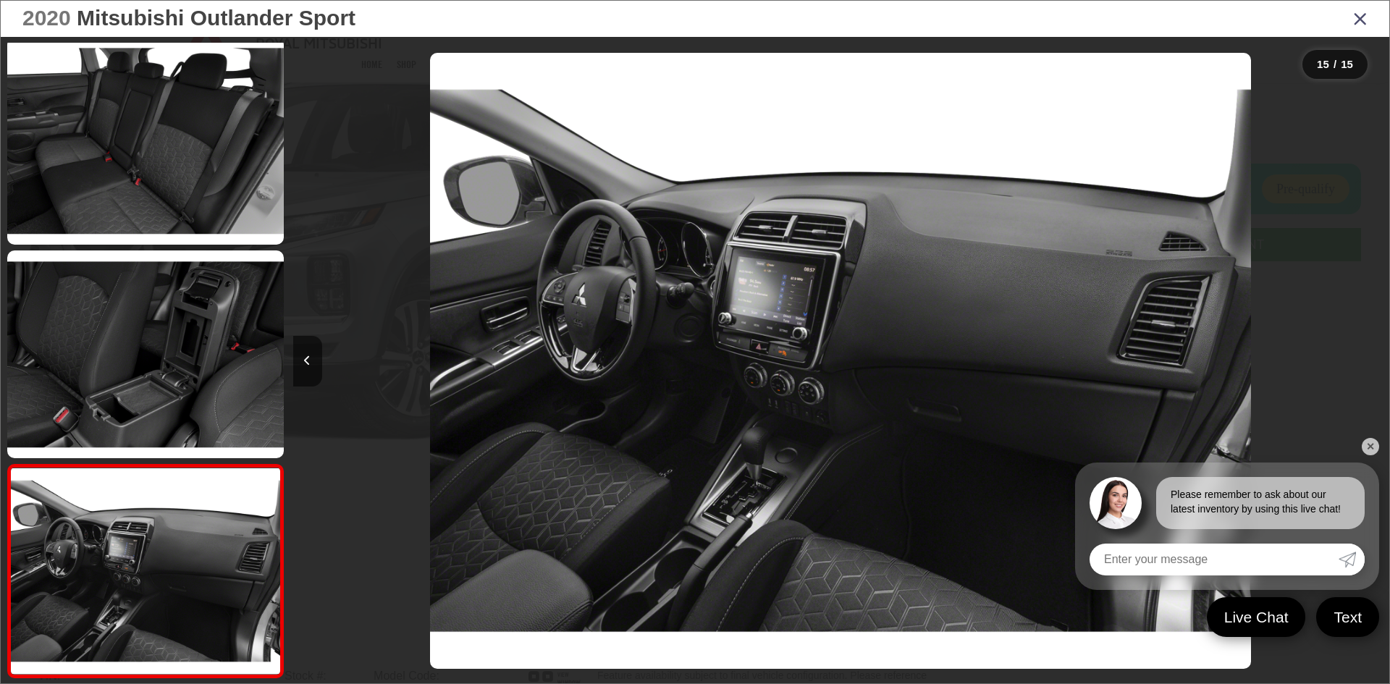
click at [1361, 22] on icon "Close gallery" at bounding box center [1361, 18] width 14 height 19
